Goal: Task Accomplishment & Management: Use online tool/utility

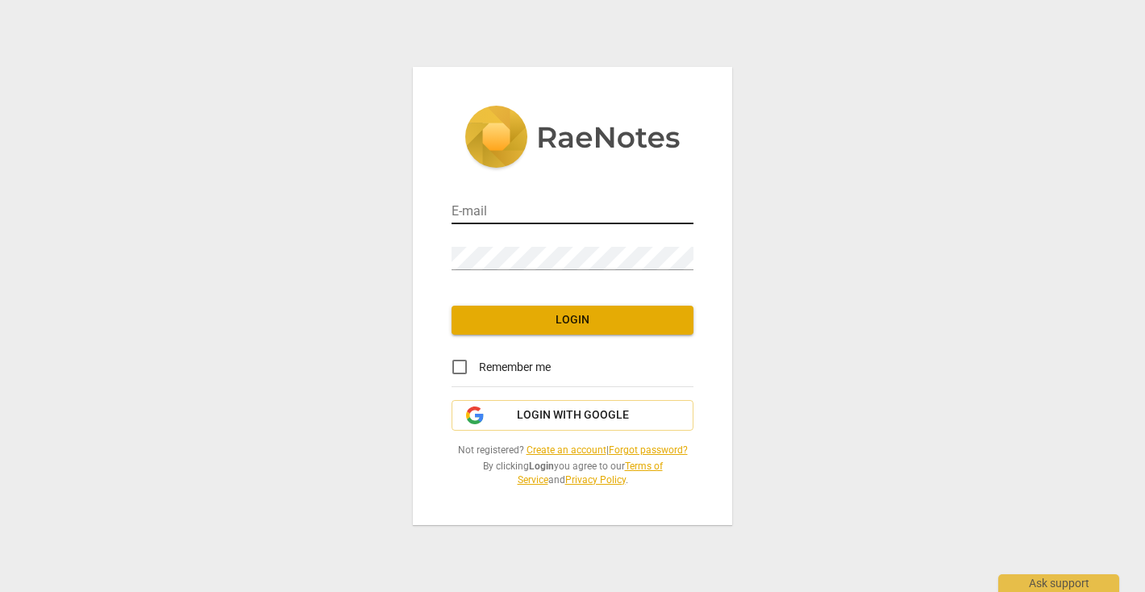
click at [573, 207] on input "email" at bounding box center [573, 212] width 242 height 23
type input "[EMAIL_ADDRESS][DOMAIN_NAME]"
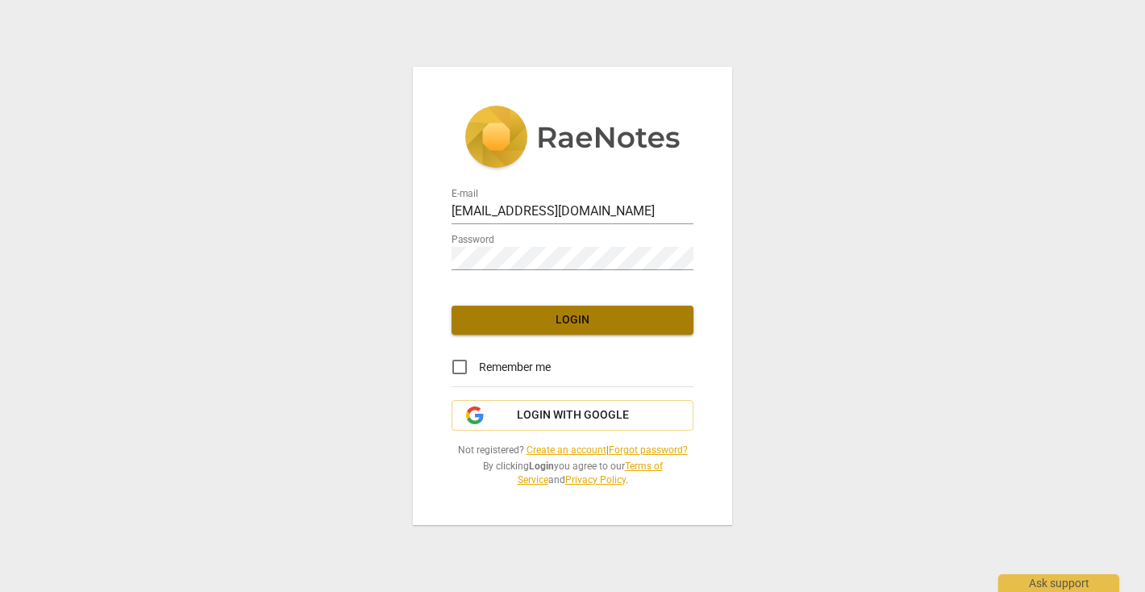
click at [543, 319] on span "Login" at bounding box center [573, 320] width 216 height 16
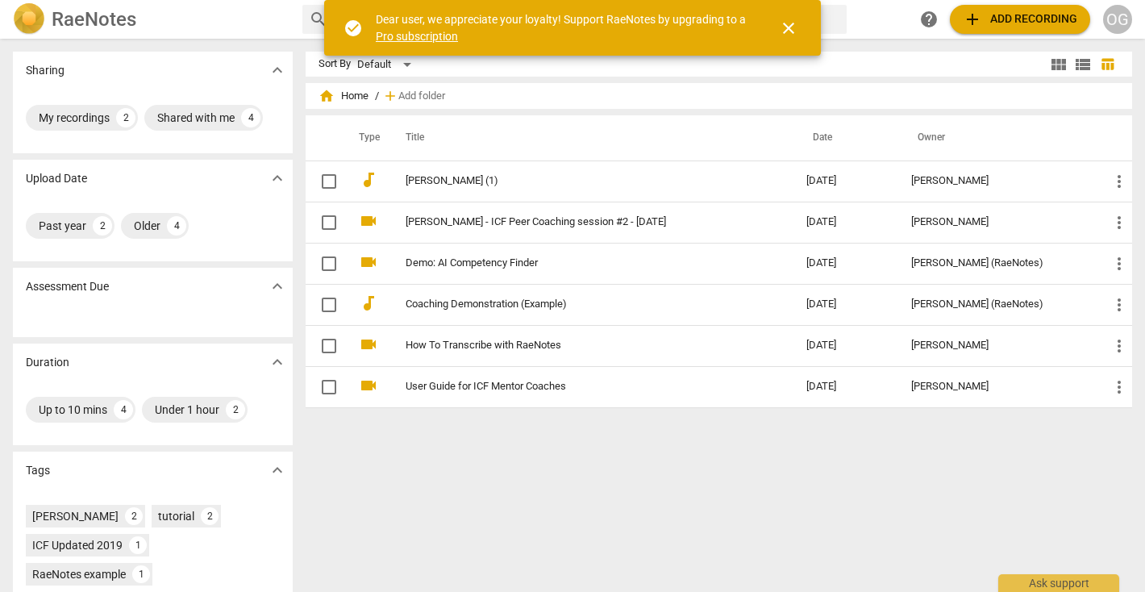
click at [786, 28] on span "close" at bounding box center [788, 28] width 19 height 19
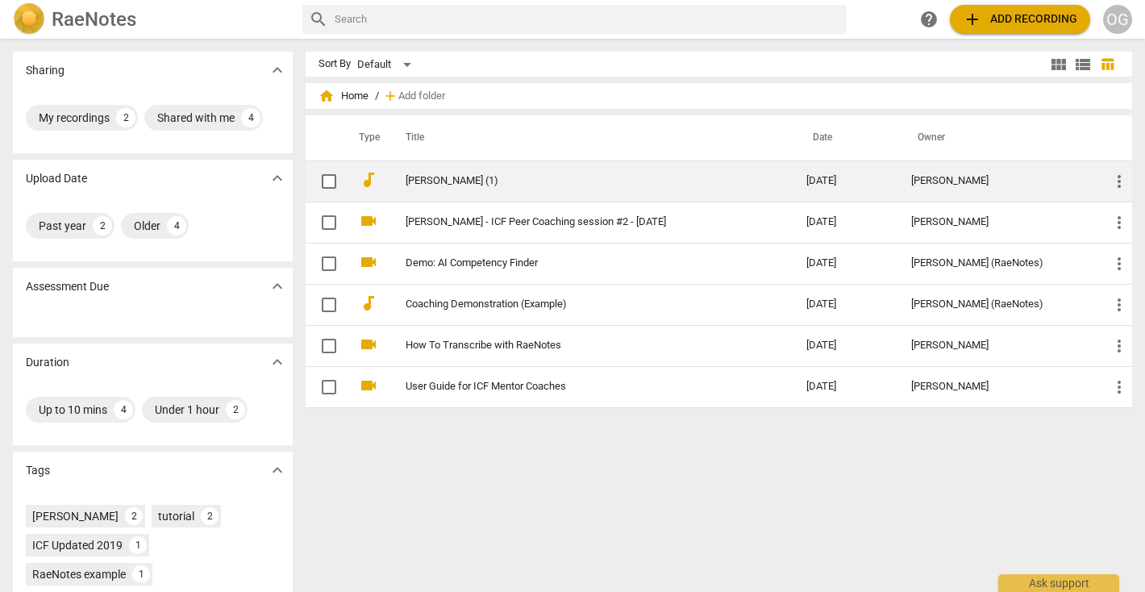
click at [416, 180] on link "[PERSON_NAME] (1)" at bounding box center [577, 181] width 343 height 12
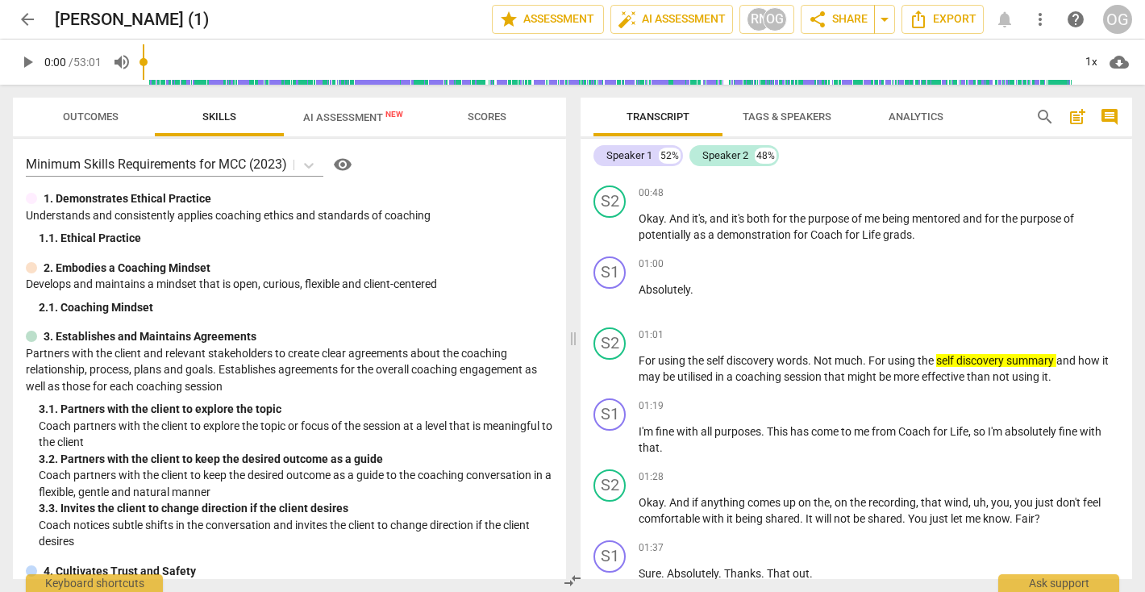
scroll to position [372, 0]
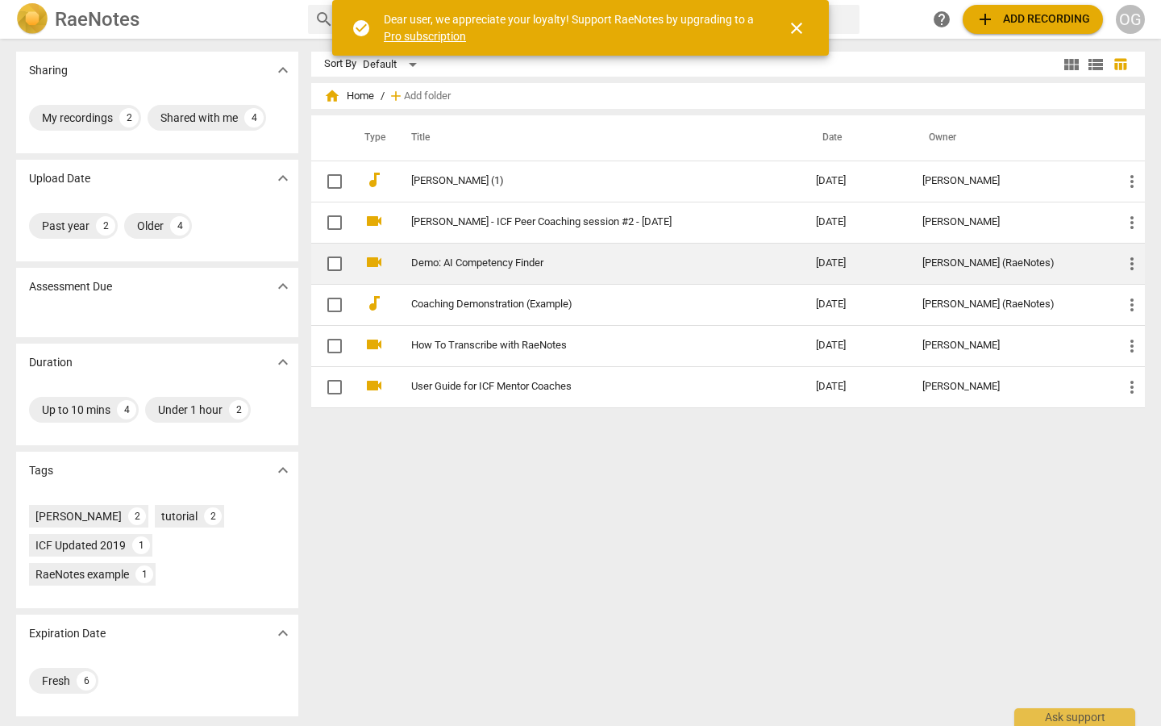
click at [467, 262] on link "Demo: AI Competency Finder" at bounding box center [584, 263] width 347 height 12
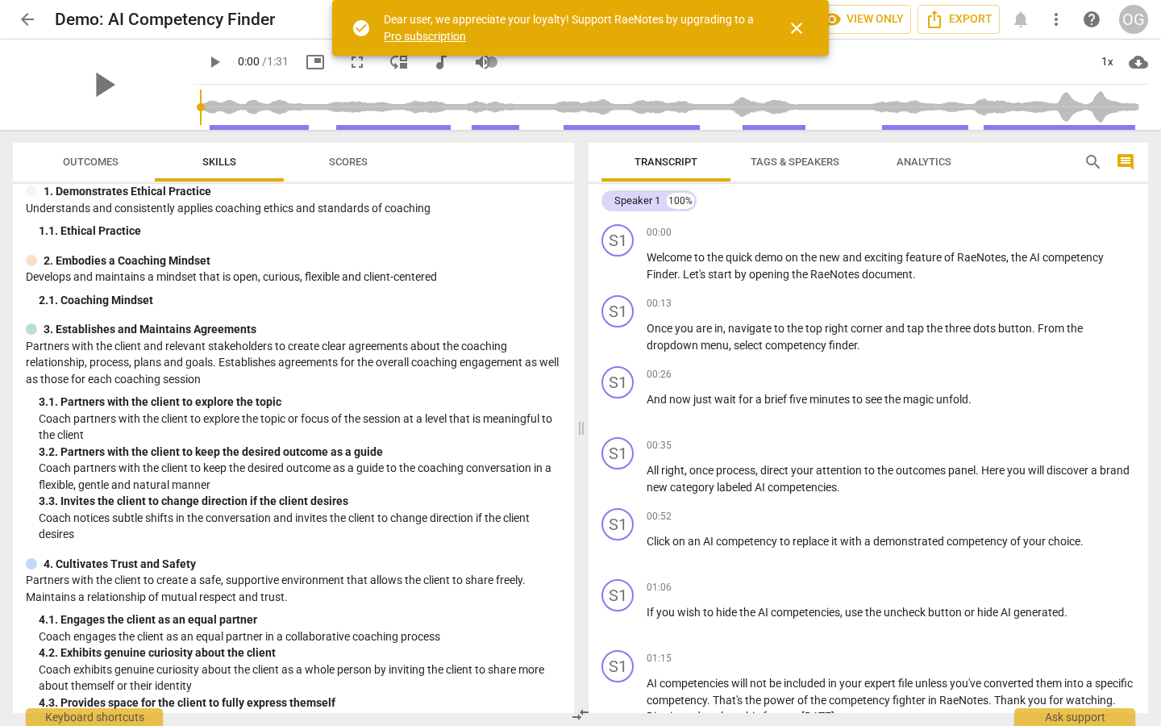
scroll to position [62, 0]
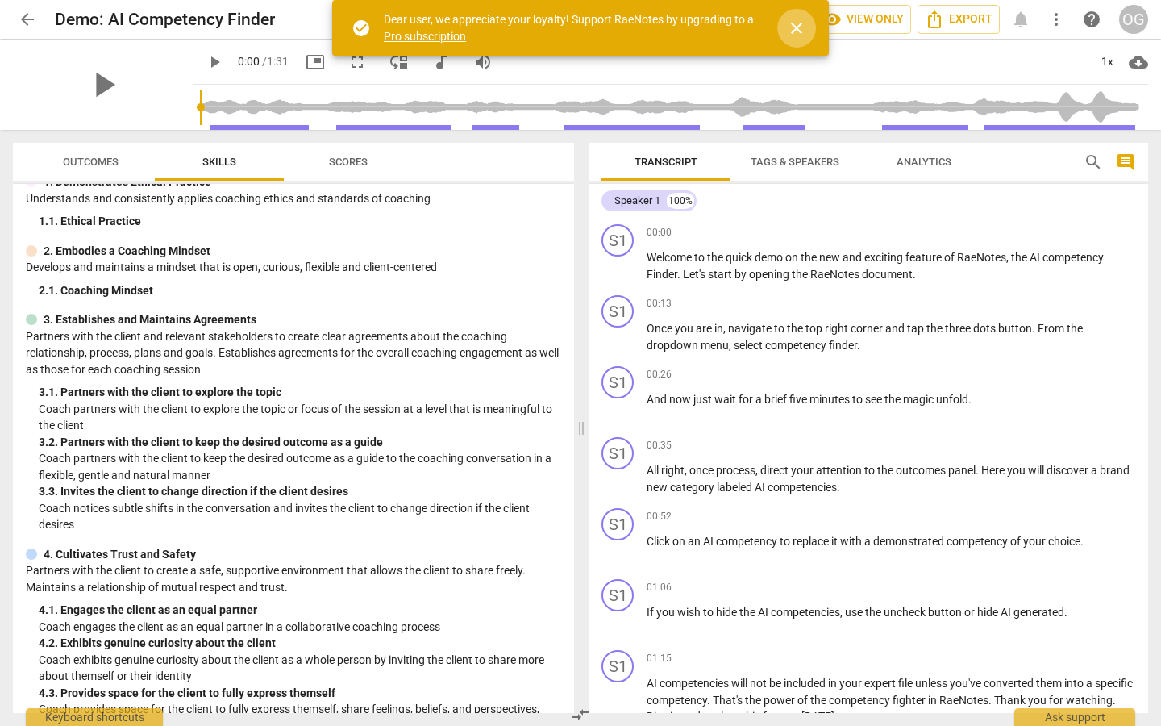
click at [794, 25] on span "close" at bounding box center [796, 28] width 19 height 19
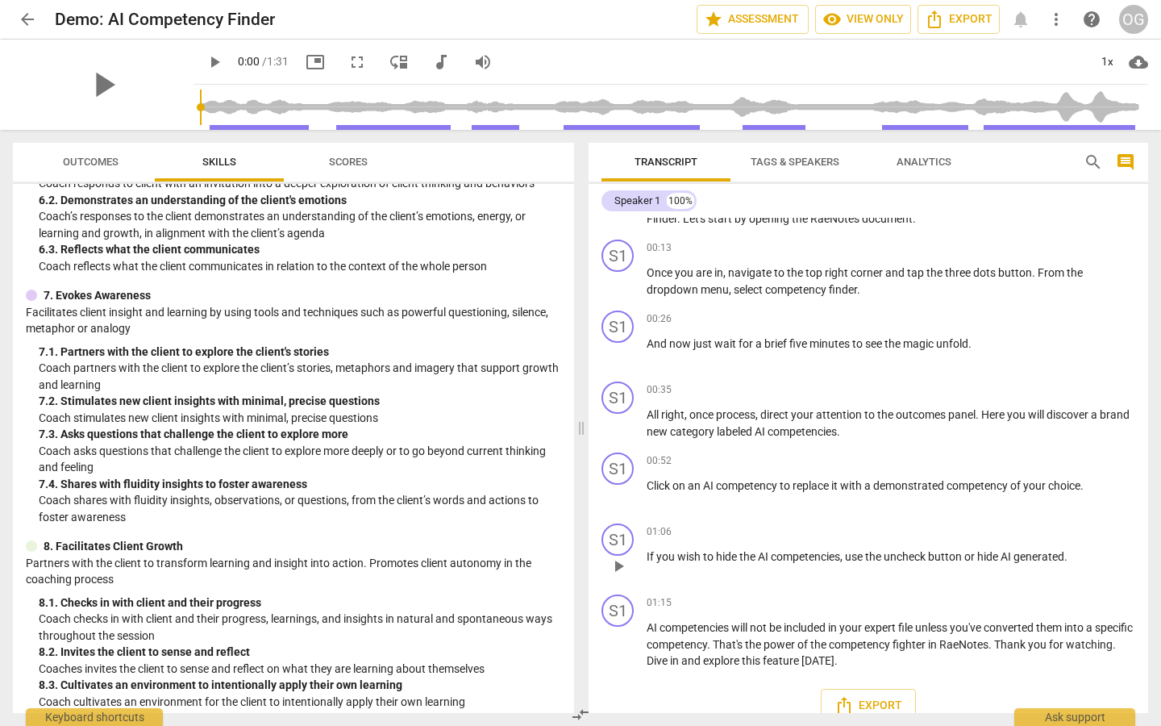
scroll to position [77, 0]
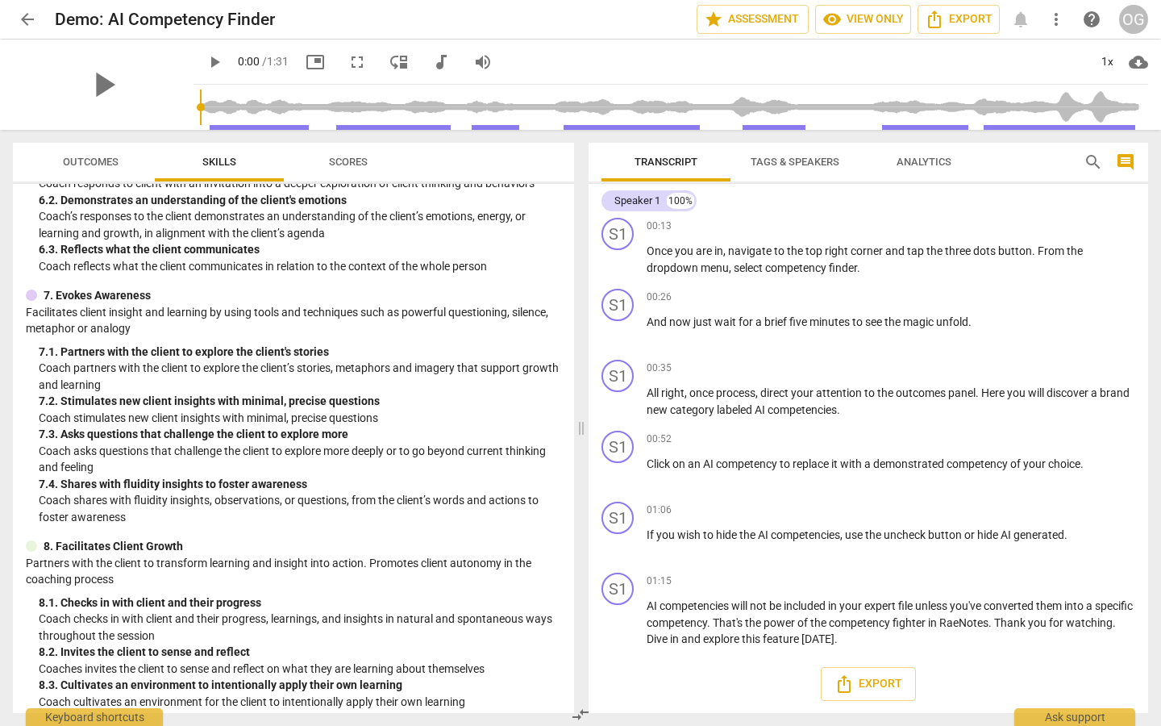
click at [64, 159] on span "Outcomes" at bounding box center [91, 162] width 56 height 12
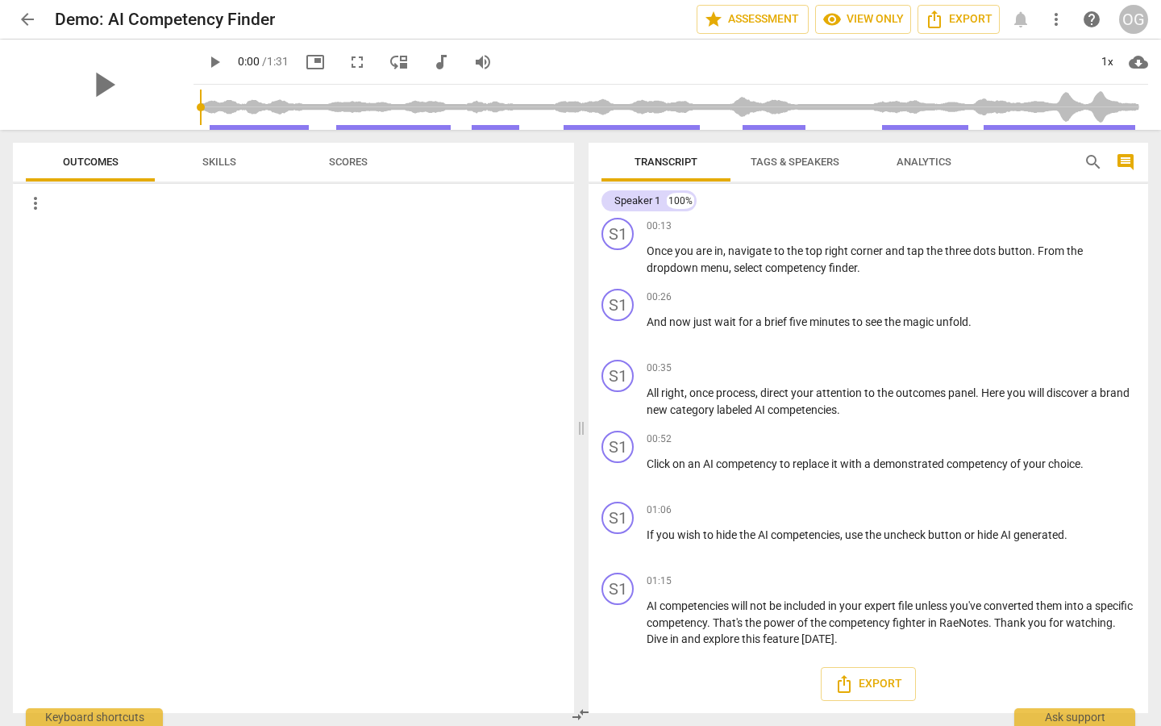
click at [119, 194] on div "more_vert" at bounding box center [300, 203] width 548 height 26
click at [111, 165] on span "Outcomes" at bounding box center [91, 162] width 56 height 12
click at [47, 202] on div "more_vert" at bounding box center [300, 203] width 548 height 26
click at [29, 210] on span "more_vert" at bounding box center [35, 203] width 19 height 19
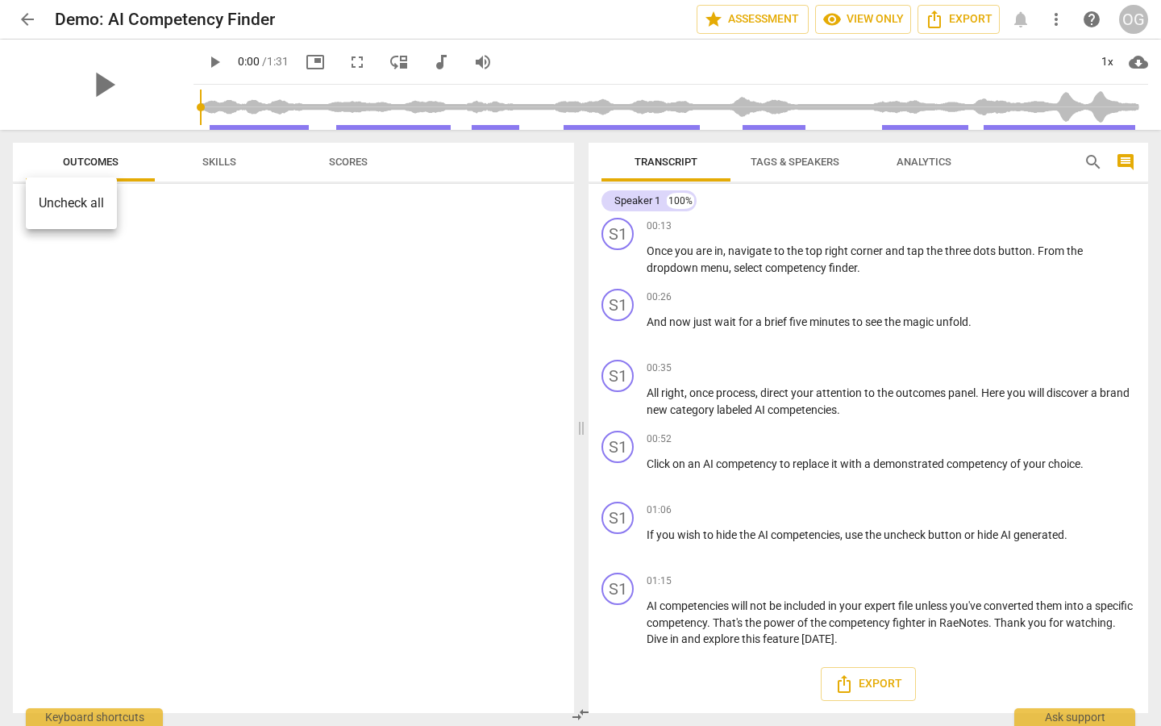
click at [50, 200] on li "Uncheck all" at bounding box center [71, 203] width 91 height 39
click at [66, 196] on div "more_vert" at bounding box center [300, 203] width 548 height 26
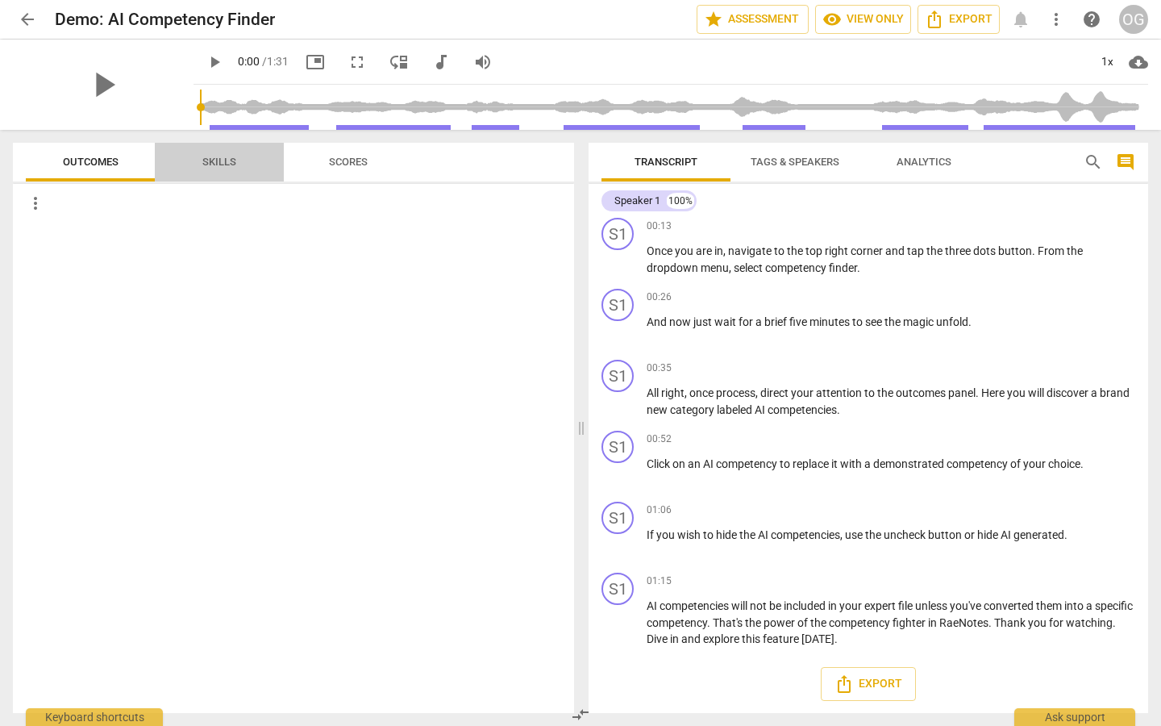
click at [205, 172] on span "Skills" at bounding box center [219, 163] width 73 height 22
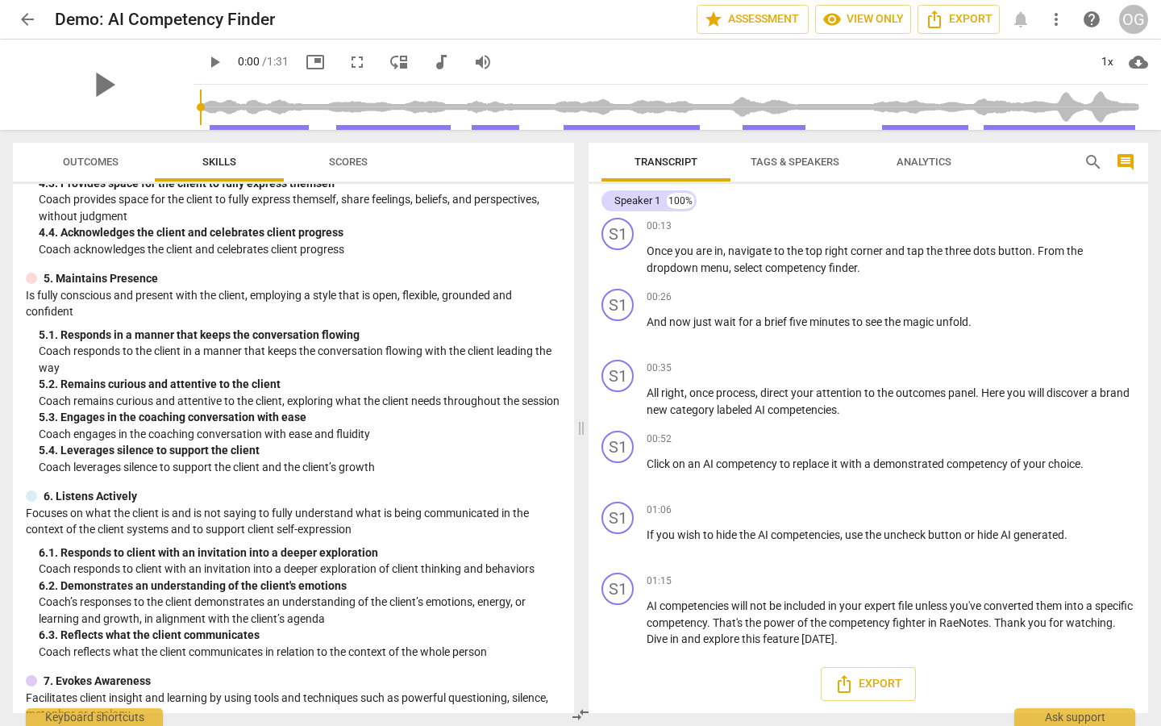
scroll to position [546, 0]
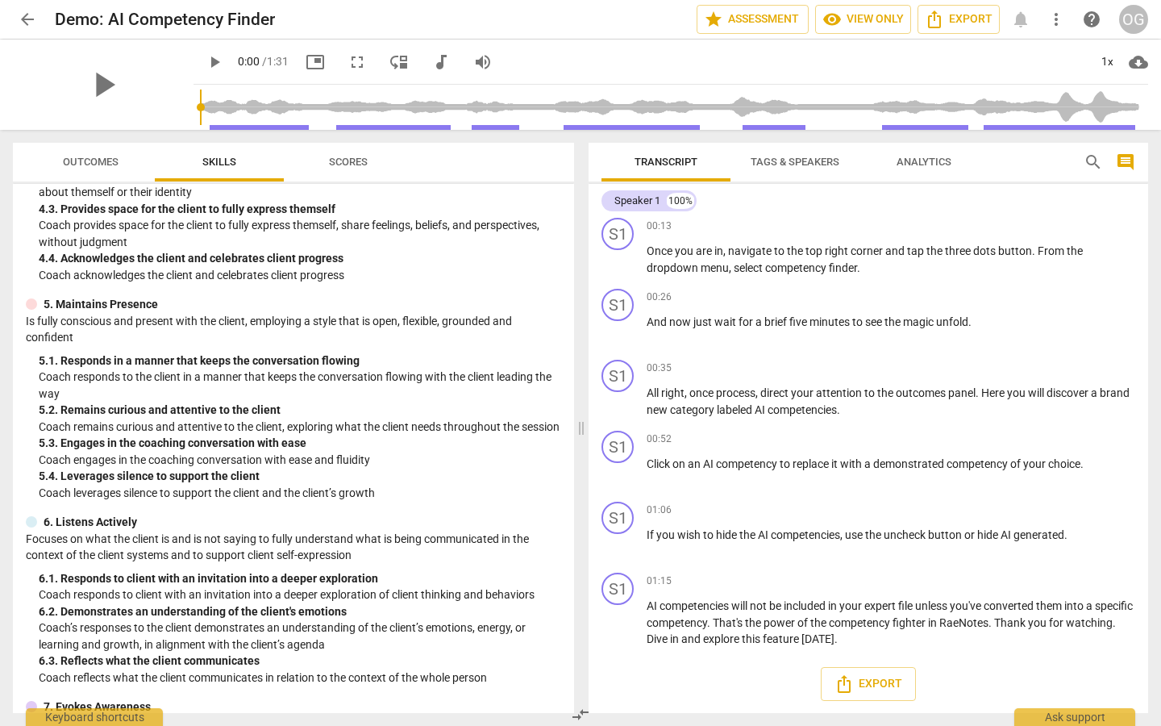
click at [341, 159] on span "Scores" at bounding box center [348, 162] width 39 height 12
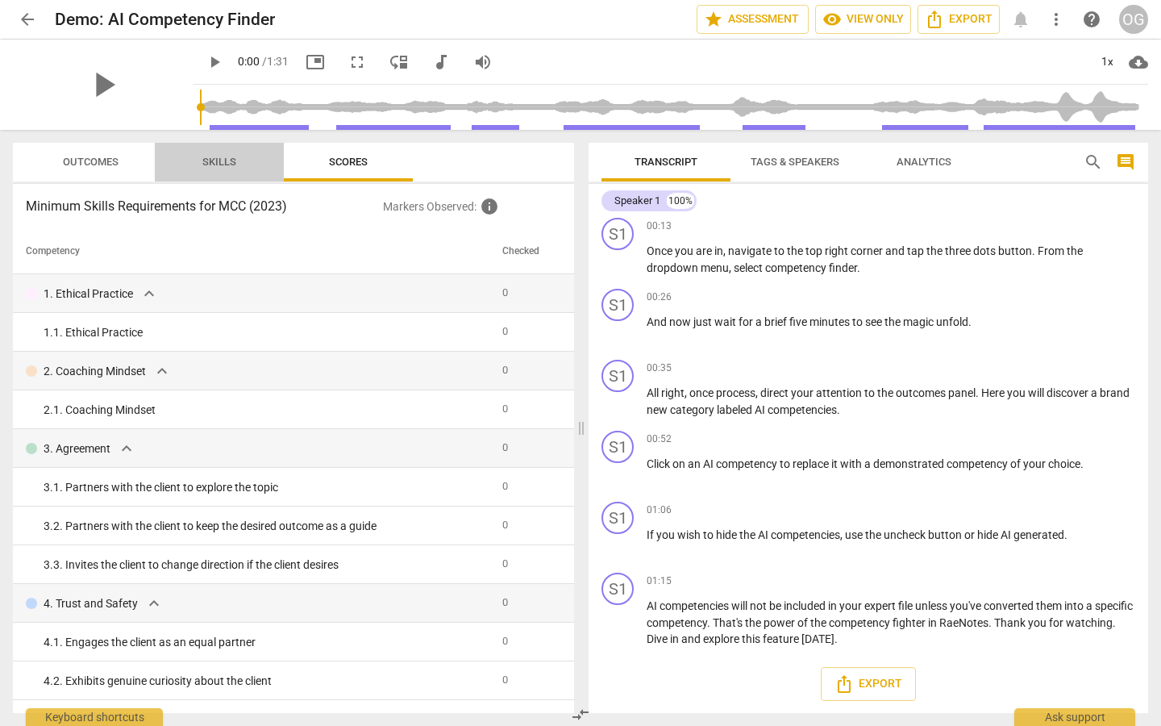
click at [222, 166] on span "Skills" at bounding box center [219, 162] width 34 height 12
